Goal: Check status: Check status

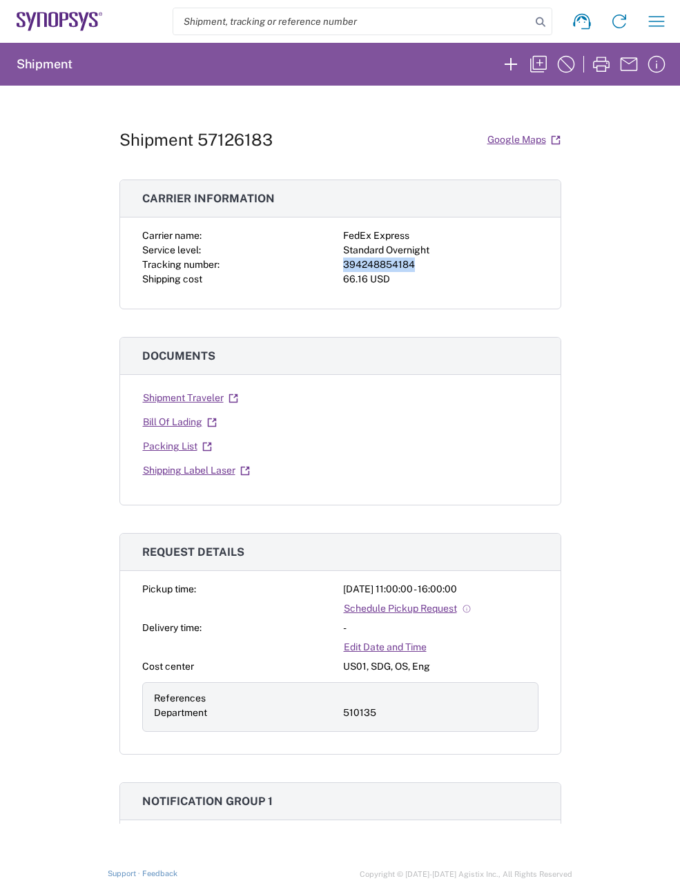
scroll to position [414, 0]
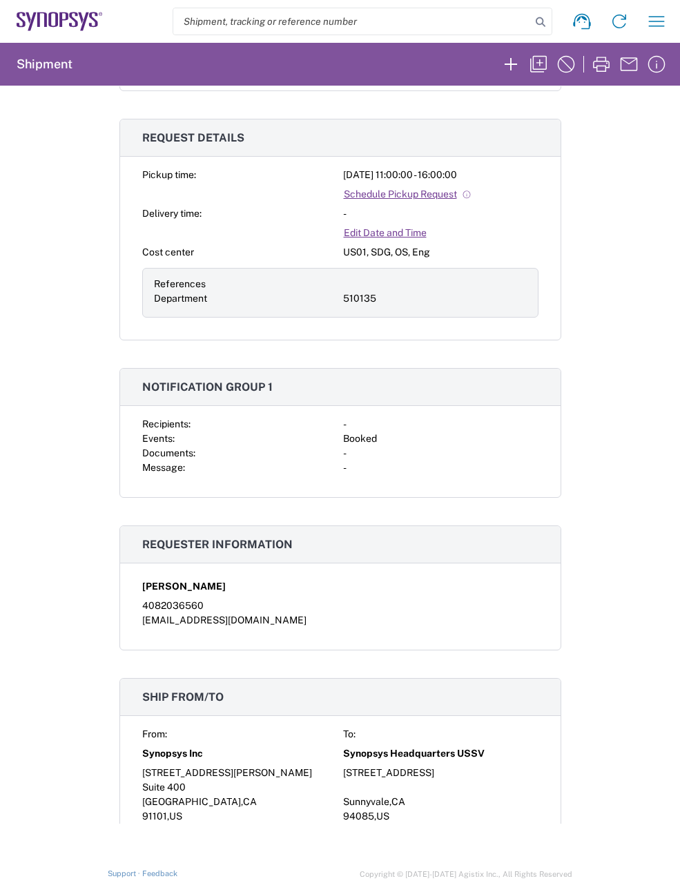
click at [603, 399] on div "Shipment 57126183 Google Maps Carrier information Carrier name: FedEx Express S…" at bounding box center [340, 454] width 680 height 737
click at [597, 67] on icon "button" at bounding box center [601, 64] width 17 height 15
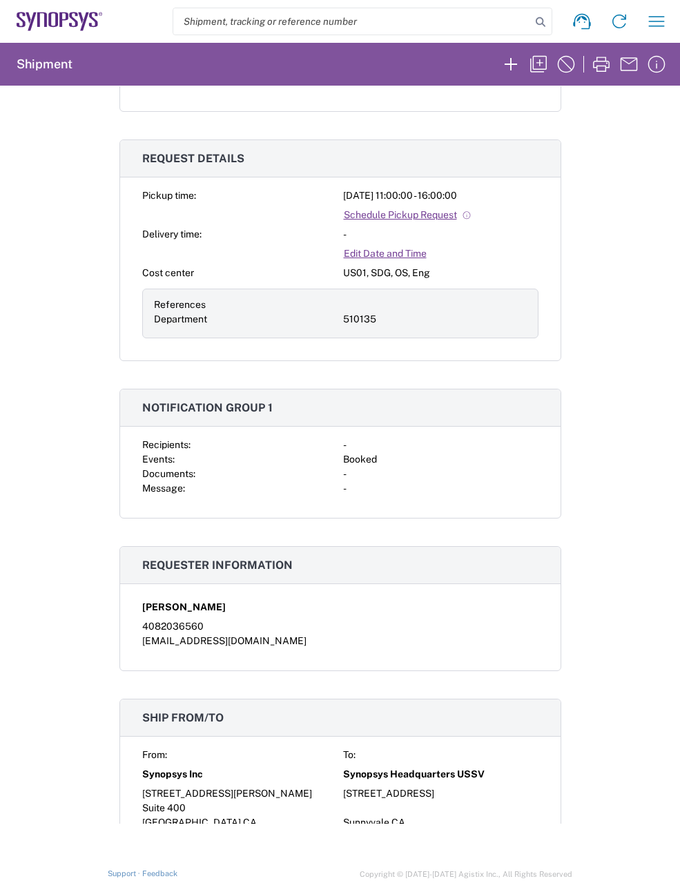
scroll to position [414, 0]
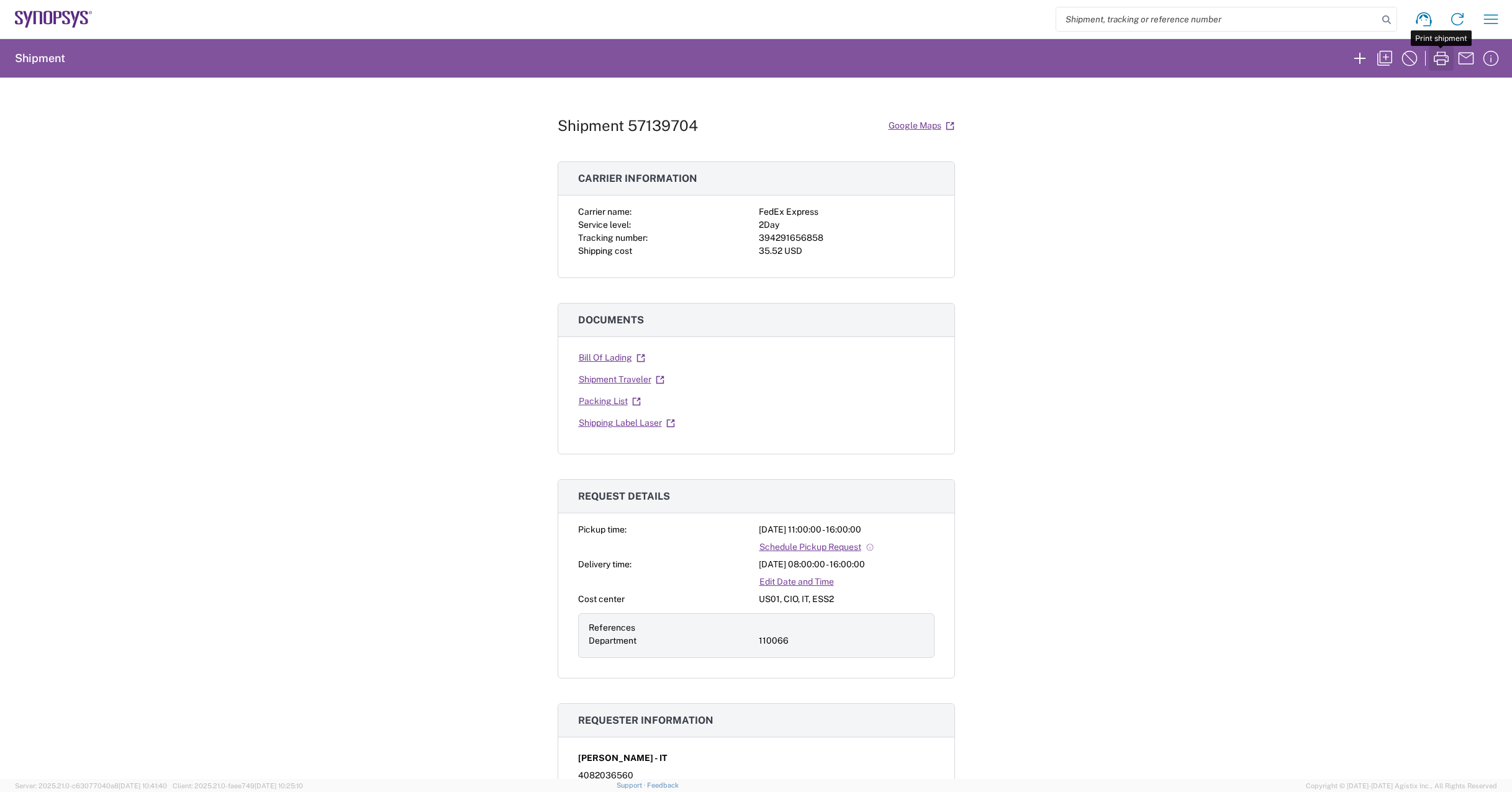
click at [1441, 58] on icon "button" at bounding box center [1441, 58] width 20 height 20
click at [1266, 272] on div "Shipment 57139704 Google Maps Carrier information Carrier name: FedEx Express S…" at bounding box center [756, 428] width 1512 height 701
click at [1318, 500] on div "Shipment 57139704 Google Maps Carrier information Carrier name: FedEx Express S…" at bounding box center [756, 428] width 1512 height 701
click at [1212, 472] on div "Shipment 57139704 Google Maps Carrier information Carrier name: FedEx Express S…" at bounding box center [756, 428] width 1512 height 701
click at [803, 240] on div "394291656858" at bounding box center [846, 238] width 175 height 13
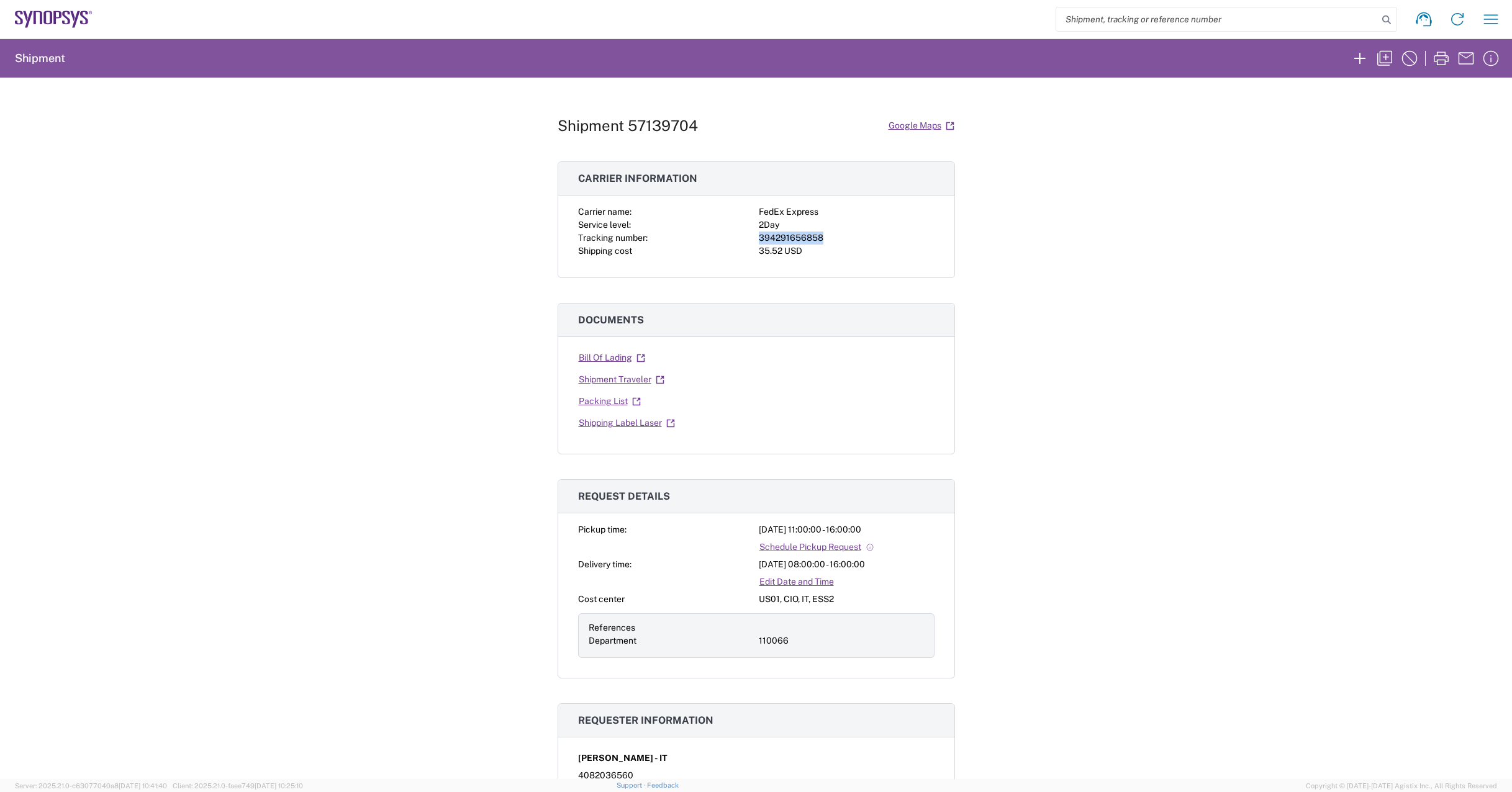
click at [803, 240] on div "394291656858" at bounding box center [846, 238] width 175 height 13
copy div "394291656858"
click at [1158, 467] on div "Shipment 57139704 Google Maps Carrier information Carrier name: FedEx Express S…" at bounding box center [756, 428] width 1512 height 701
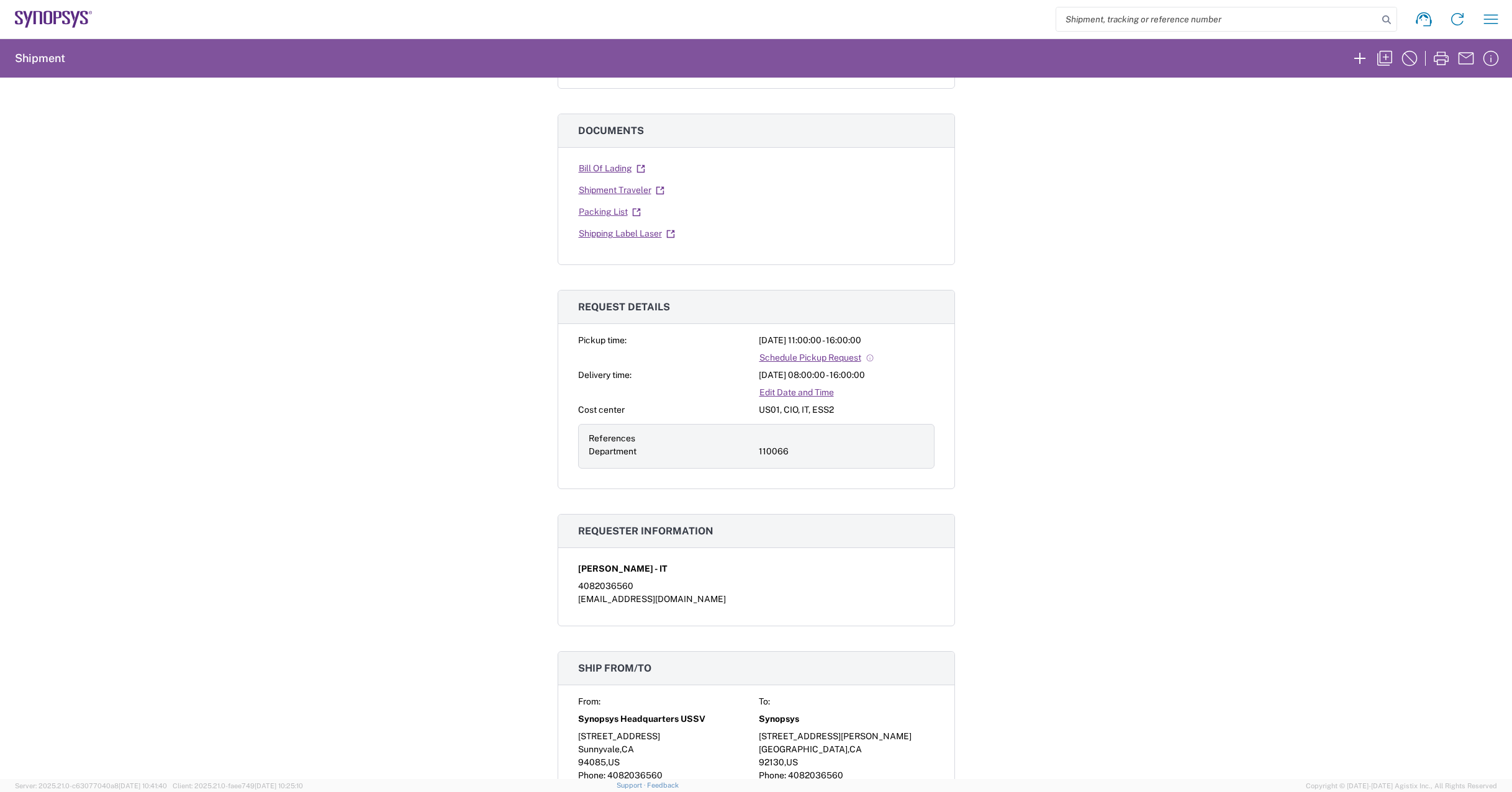
scroll to position [496, 0]
